Goal: Transaction & Acquisition: Purchase product/service

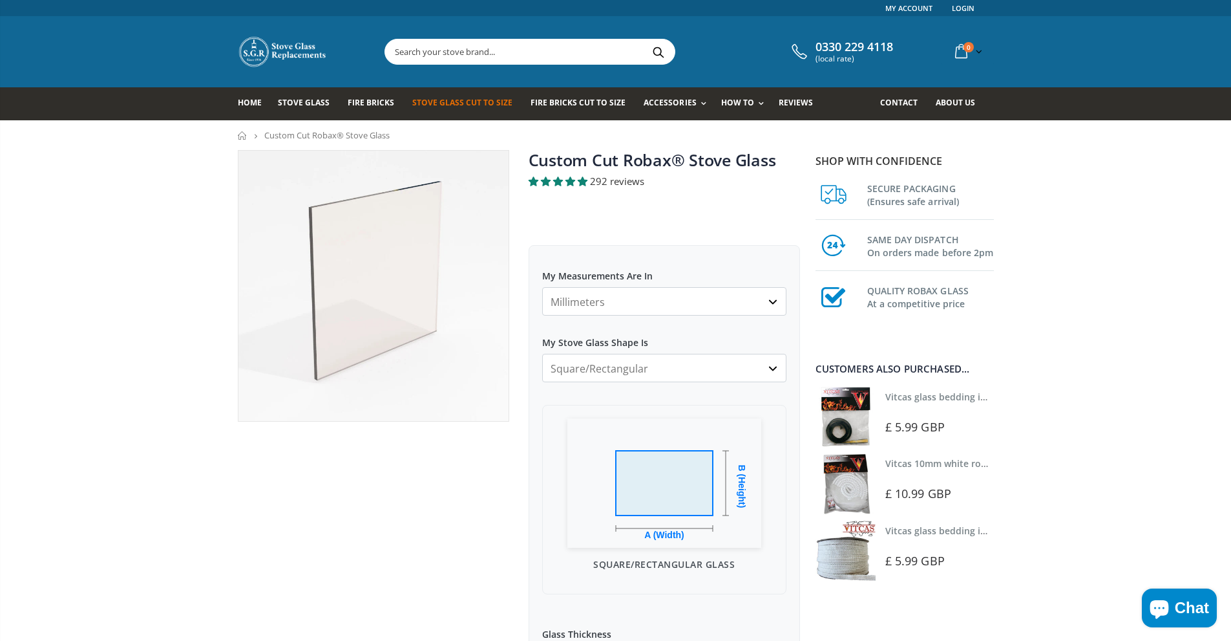
click at [679, 297] on select "Millimeters Centimeters Inches" at bounding box center [664, 301] width 244 height 28
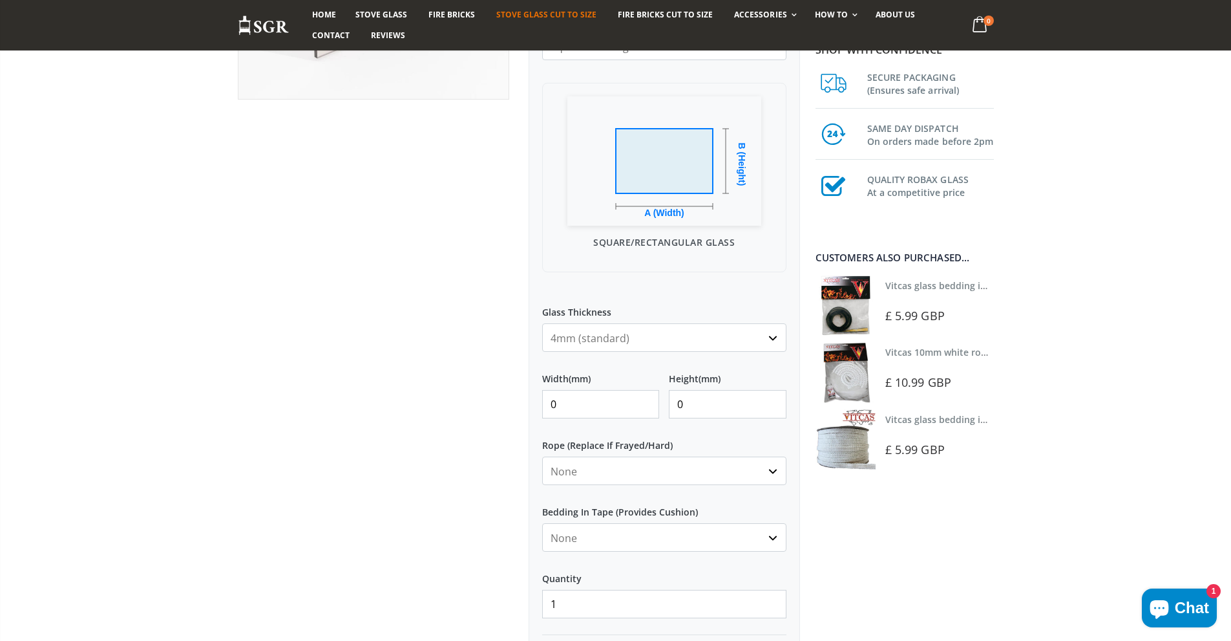
scroll to position [323, 0]
click at [597, 402] on input "0" at bounding box center [601, 402] width 118 height 28
drag, startPoint x: 597, startPoint y: 402, endPoint x: 445, endPoint y: 391, distance: 152.3
click at [445, 391] on div "Custom Cut Robax® Stove Glass 292 reviews Pool Type Default Title Pool #1 Pool …" at bounding box center [519, 289] width 582 height 925
type input "260"
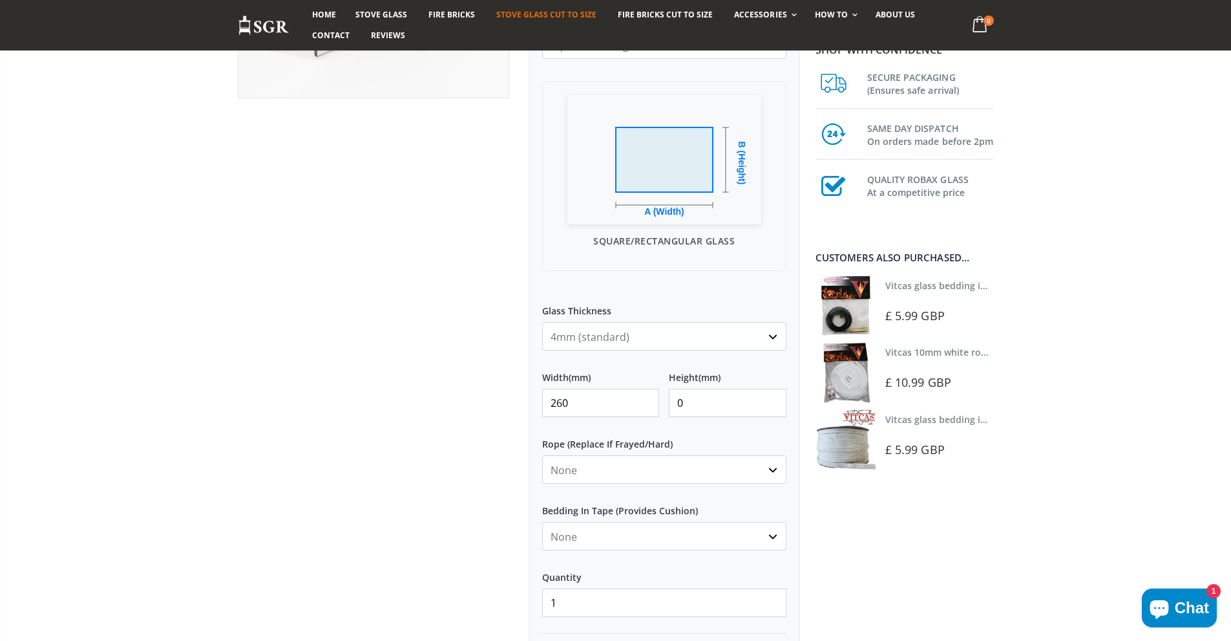
drag, startPoint x: 717, startPoint y: 399, endPoint x: 586, endPoint y: 398, distance: 131.2
click at [586, 398] on div "Width (mm) 260 Height (mm) 0" at bounding box center [664, 388] width 244 height 57
type input "185"
click at [458, 397] on div at bounding box center [373, 275] width 291 height 896
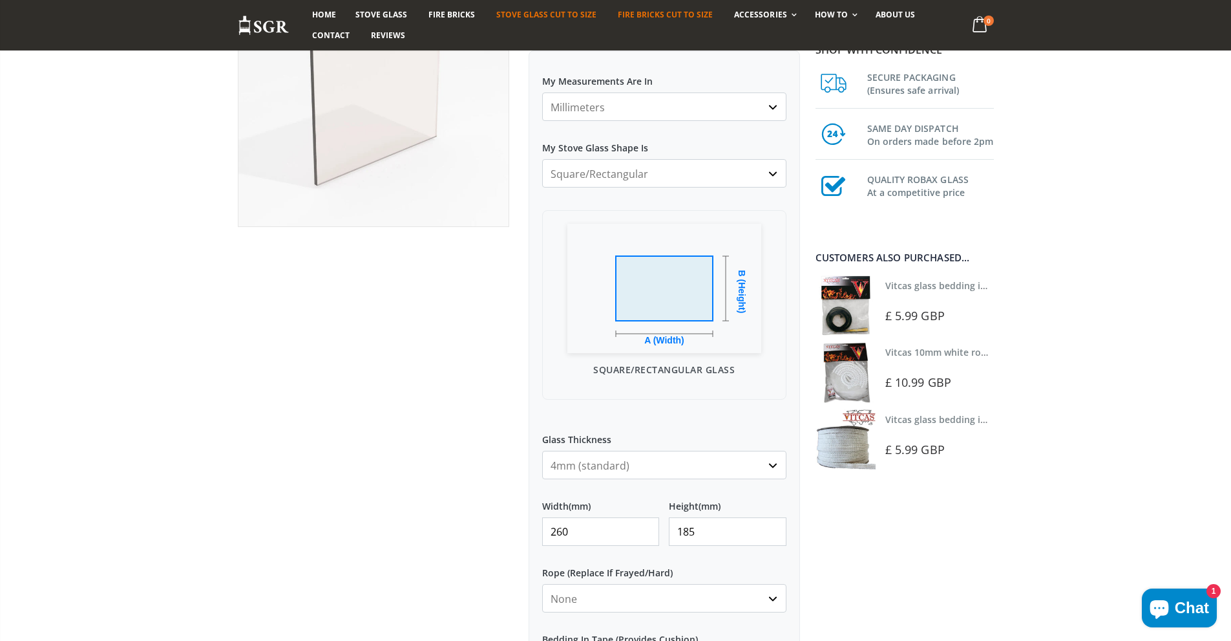
scroll to position [0, 0]
